Goal: Information Seeking & Learning: Find specific fact

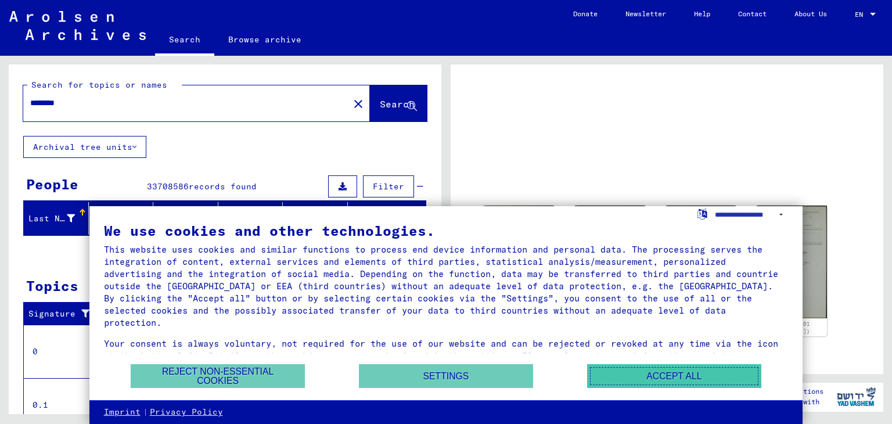
click at [630, 372] on button "Accept all" at bounding box center [674, 376] width 174 height 24
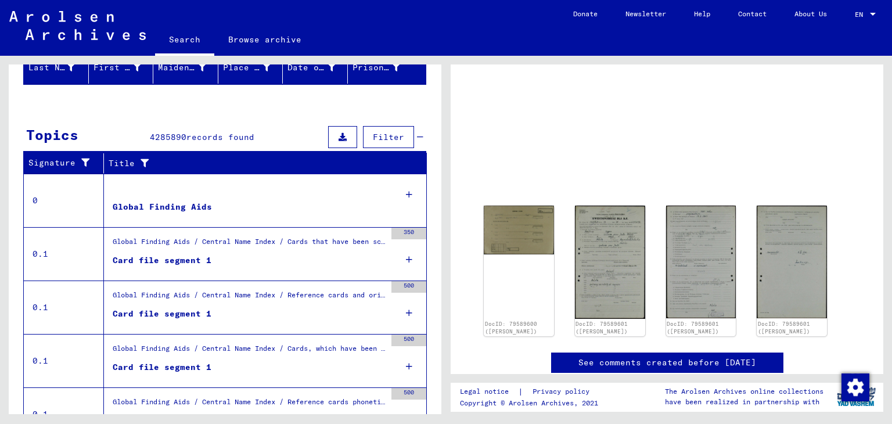
scroll to position [152, 0]
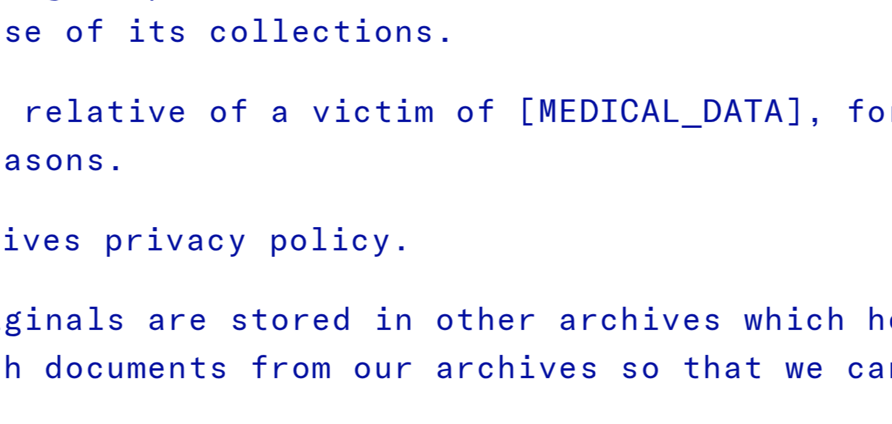
type input "********"
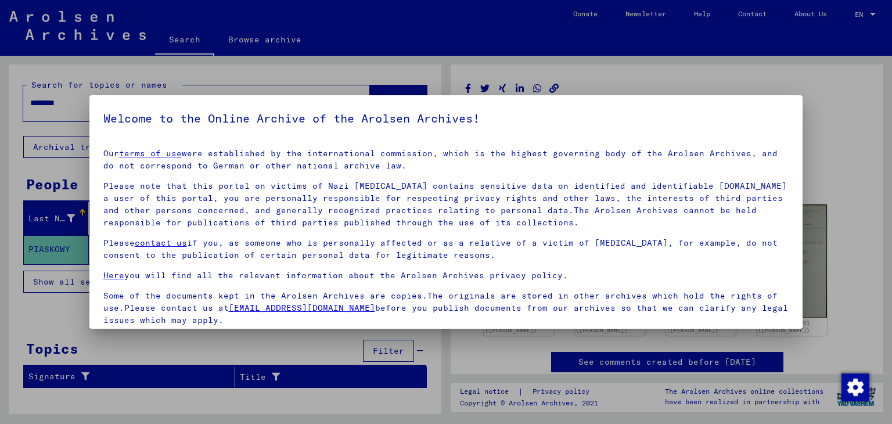
click at [613, 67] on div at bounding box center [446, 212] width 892 height 424
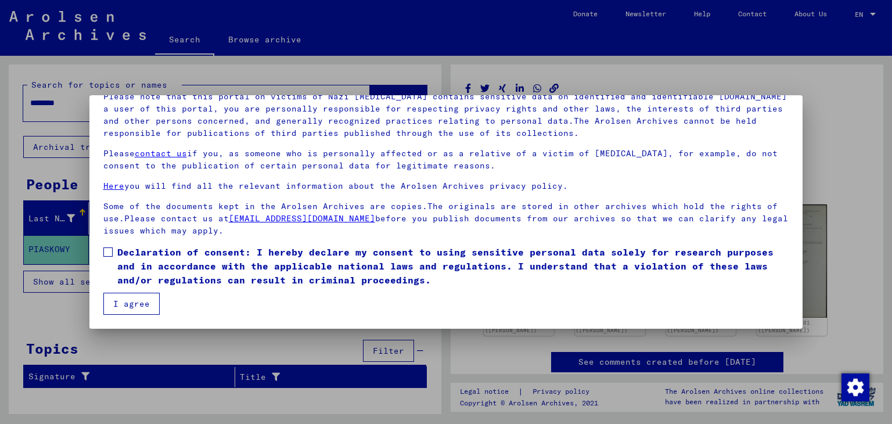
click at [115, 307] on button "I agree" at bounding box center [131, 304] width 56 height 22
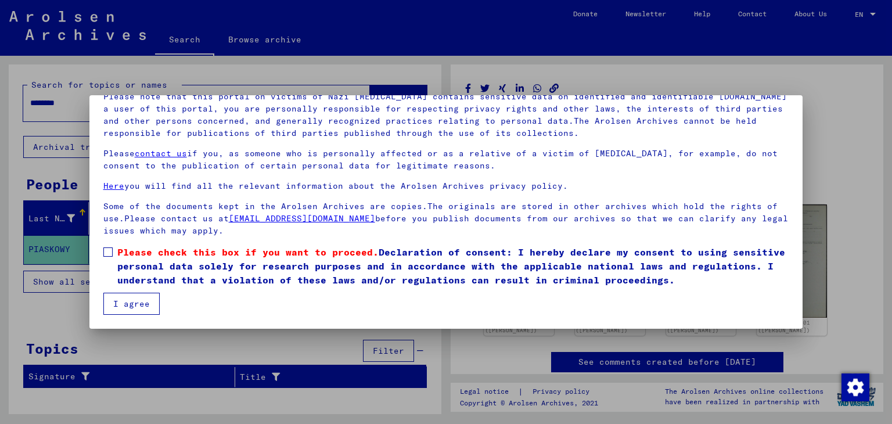
click at [110, 252] on span at bounding box center [107, 251] width 9 height 9
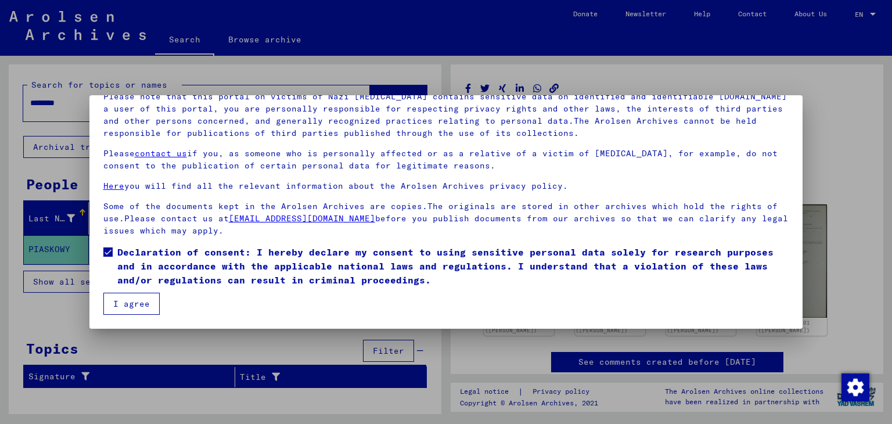
click at [128, 306] on button "I agree" at bounding box center [131, 304] width 56 height 22
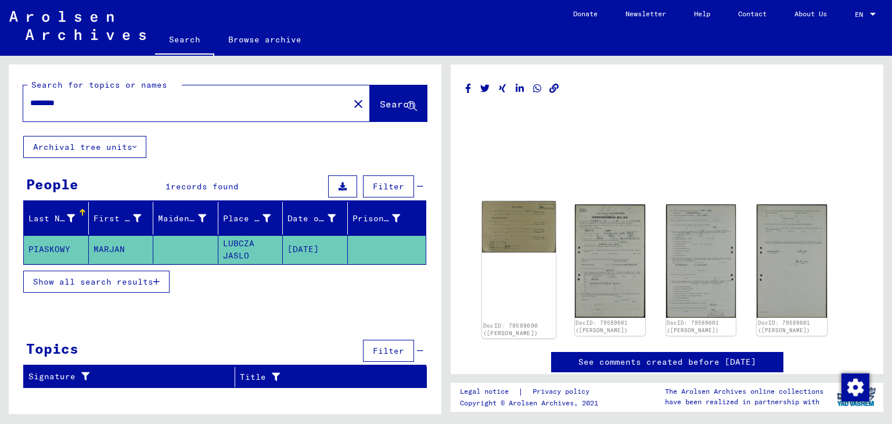
click at [515, 236] on img at bounding box center [519, 227] width 74 height 51
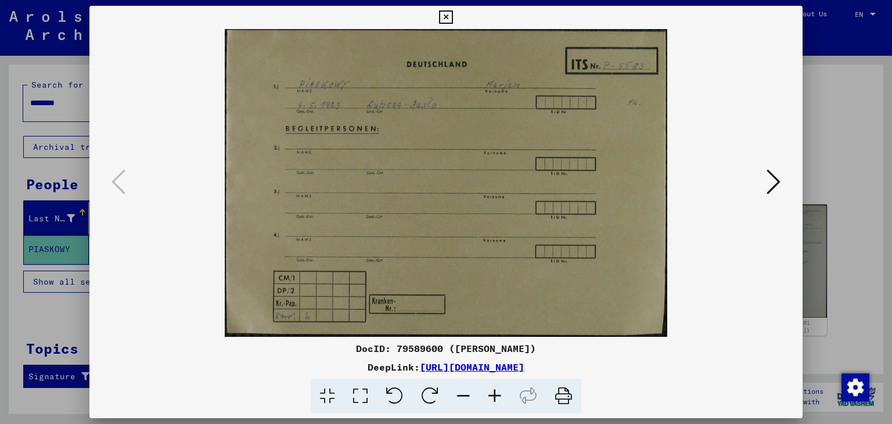
click at [771, 188] on icon at bounding box center [774, 182] width 14 height 28
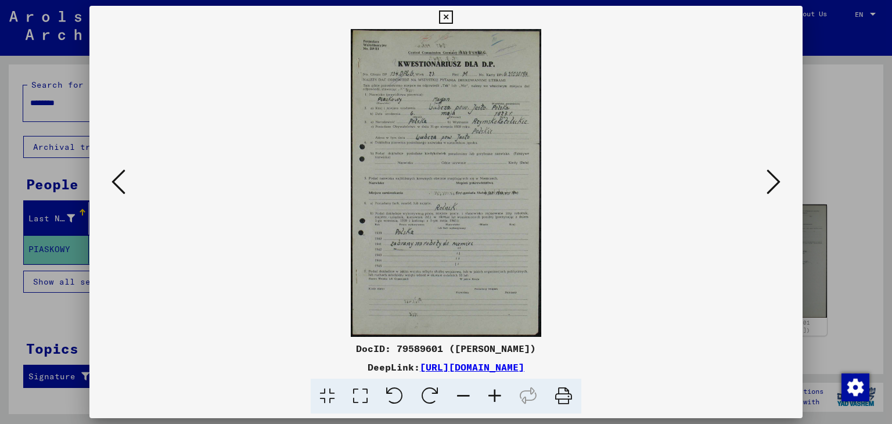
click at [771, 178] on icon at bounding box center [774, 182] width 14 height 28
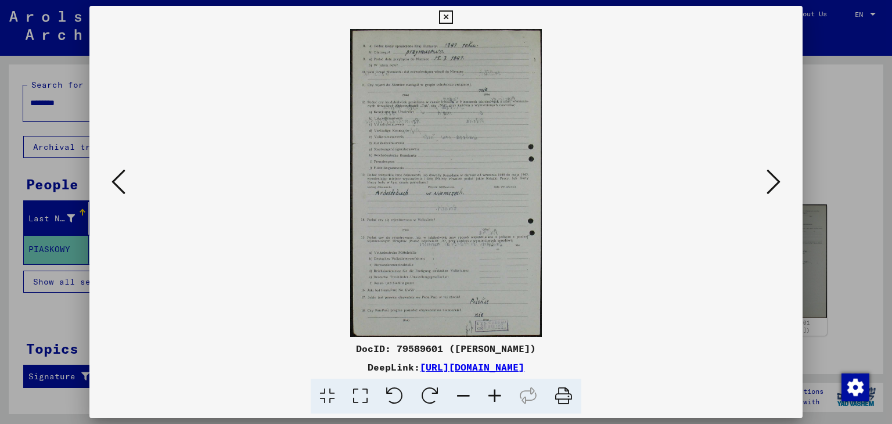
click at [769, 191] on icon at bounding box center [774, 182] width 14 height 28
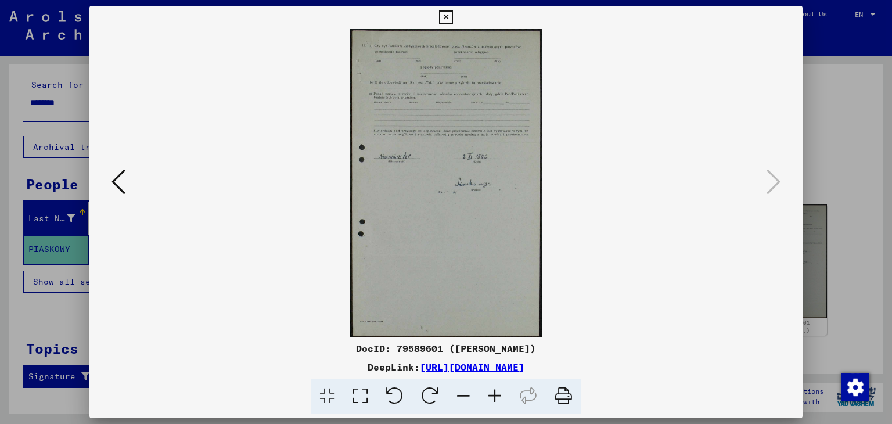
click at [864, 148] on div at bounding box center [446, 212] width 892 height 424
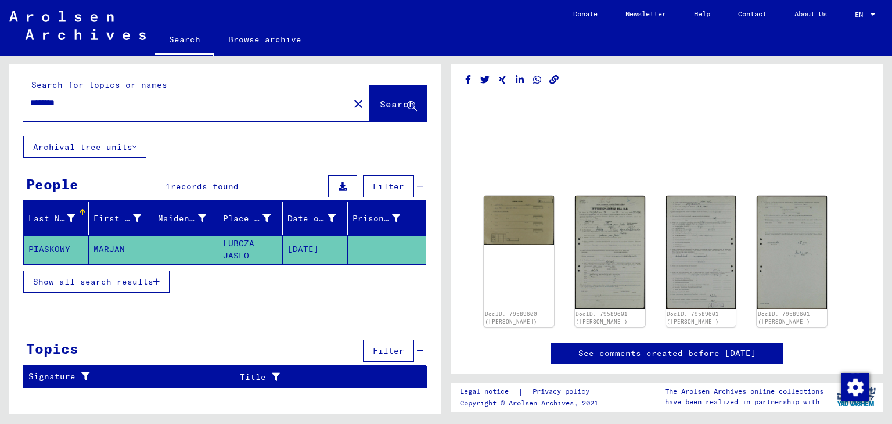
scroll to position [0, 0]
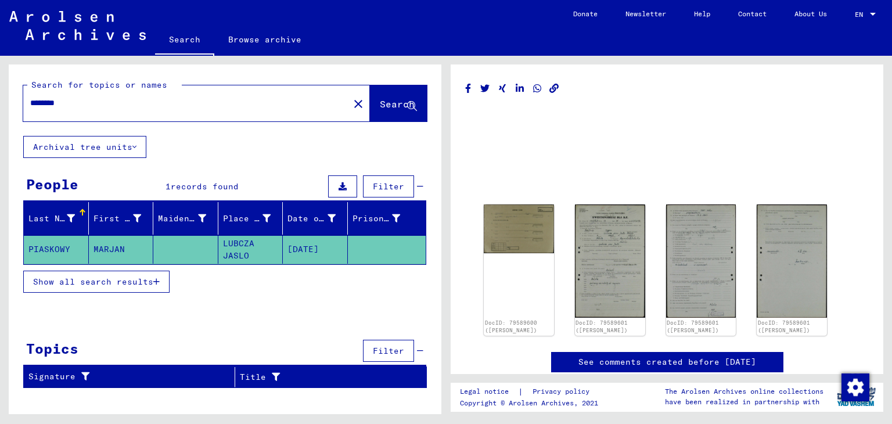
click at [237, 242] on mat-cell "LUBCZA JASLO" at bounding box center [250, 249] width 65 height 28
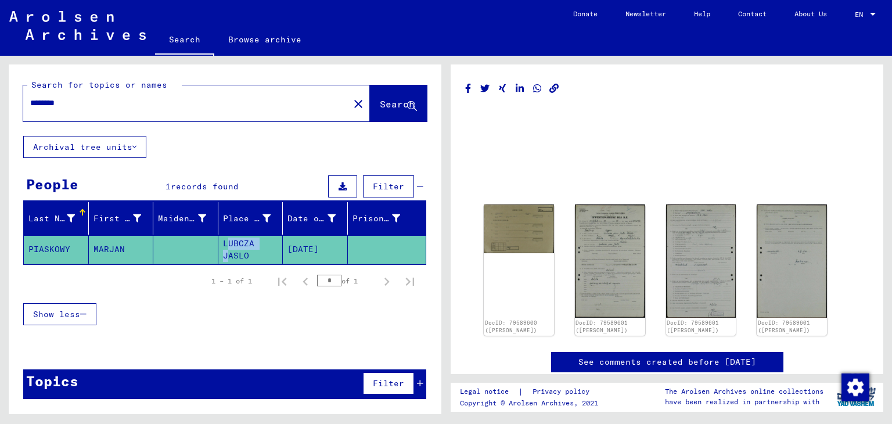
click at [237, 242] on mat-cell "LUBCZA JASLO" at bounding box center [250, 249] width 65 height 28
